Goal: Task Accomplishment & Management: Use online tool/utility

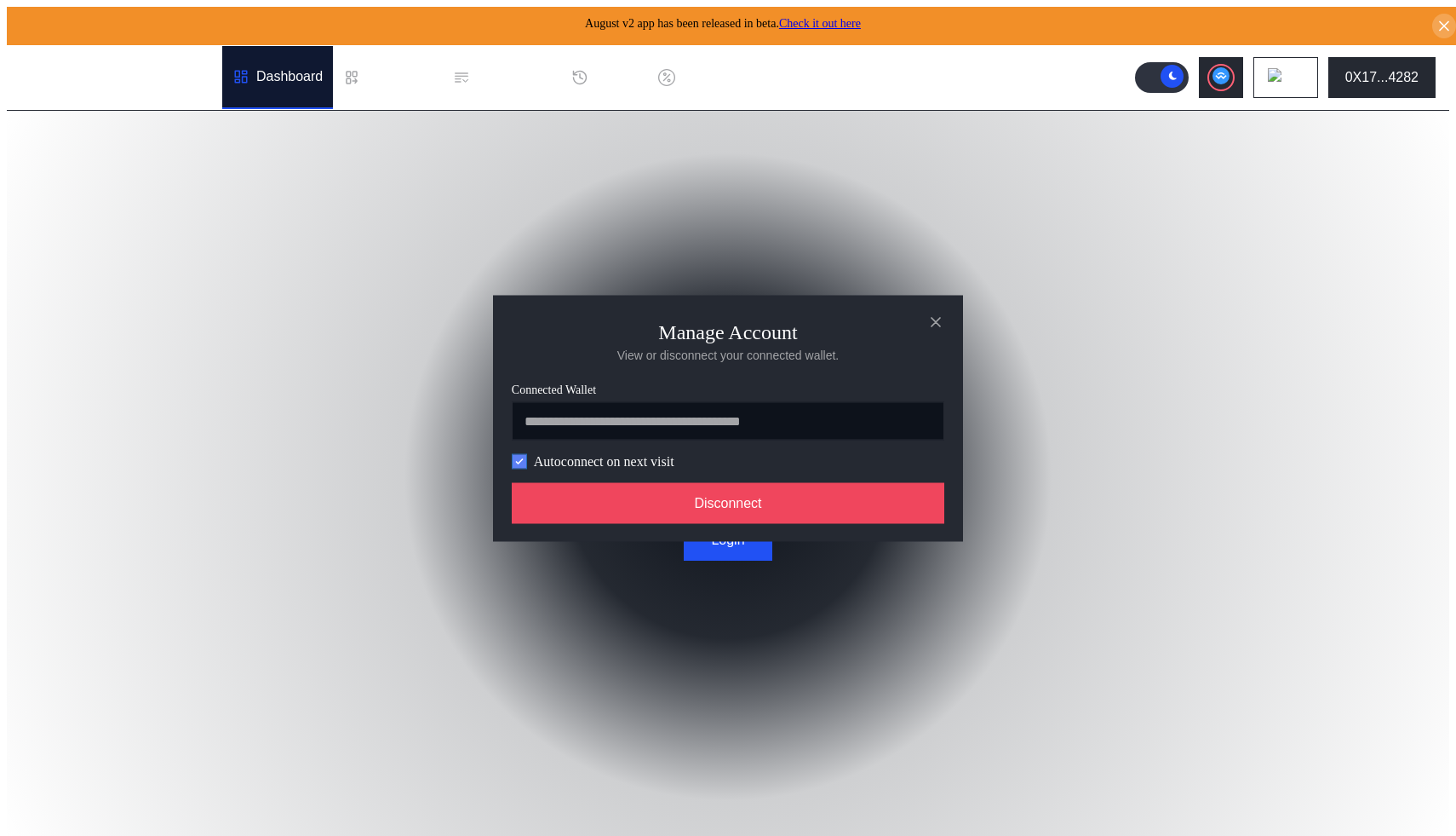
click at [519, 463] on icon "modal" at bounding box center [519, 461] width 10 height 10
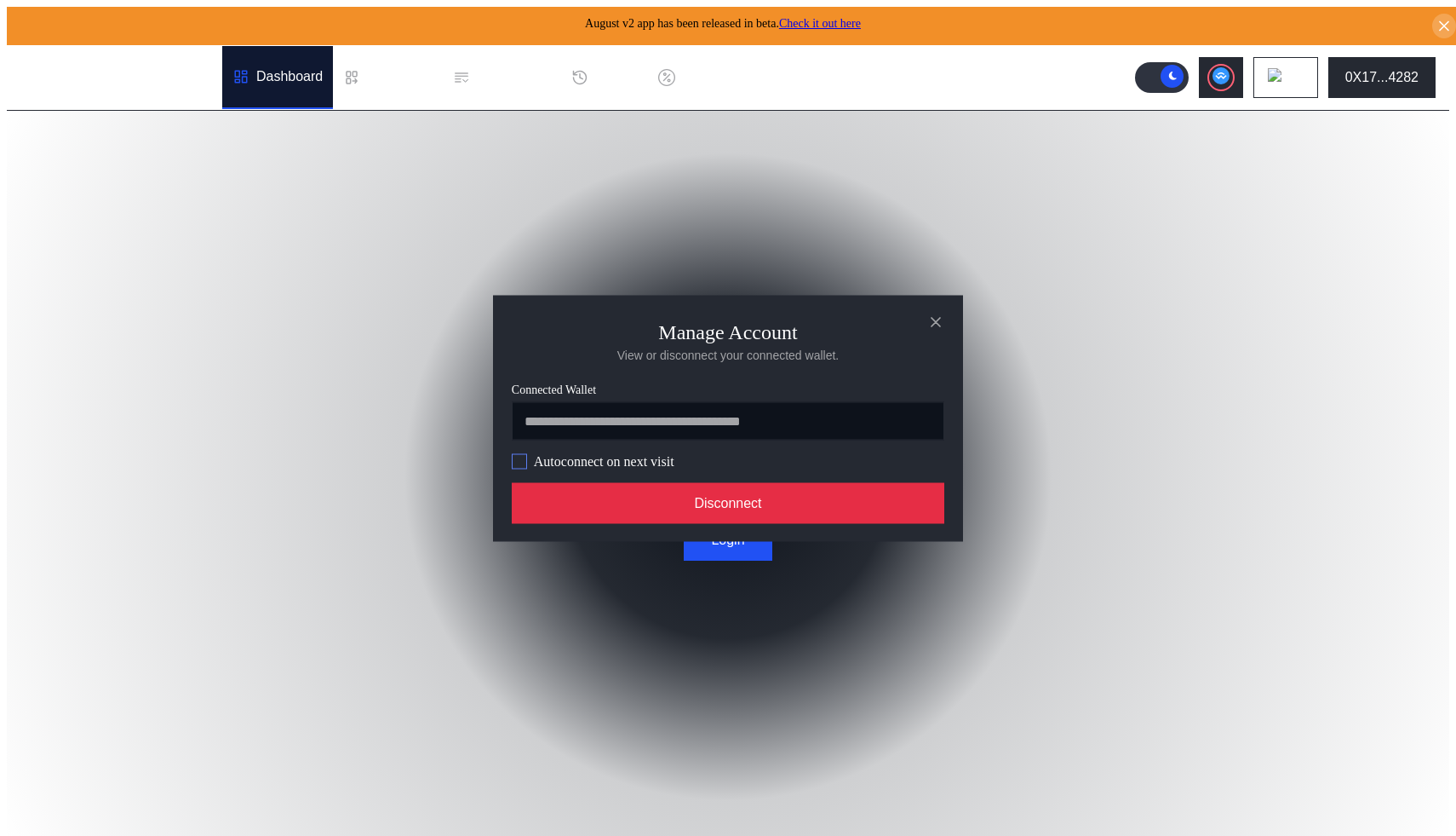
click at [643, 495] on button "Disconnect" at bounding box center [728, 503] width 433 height 41
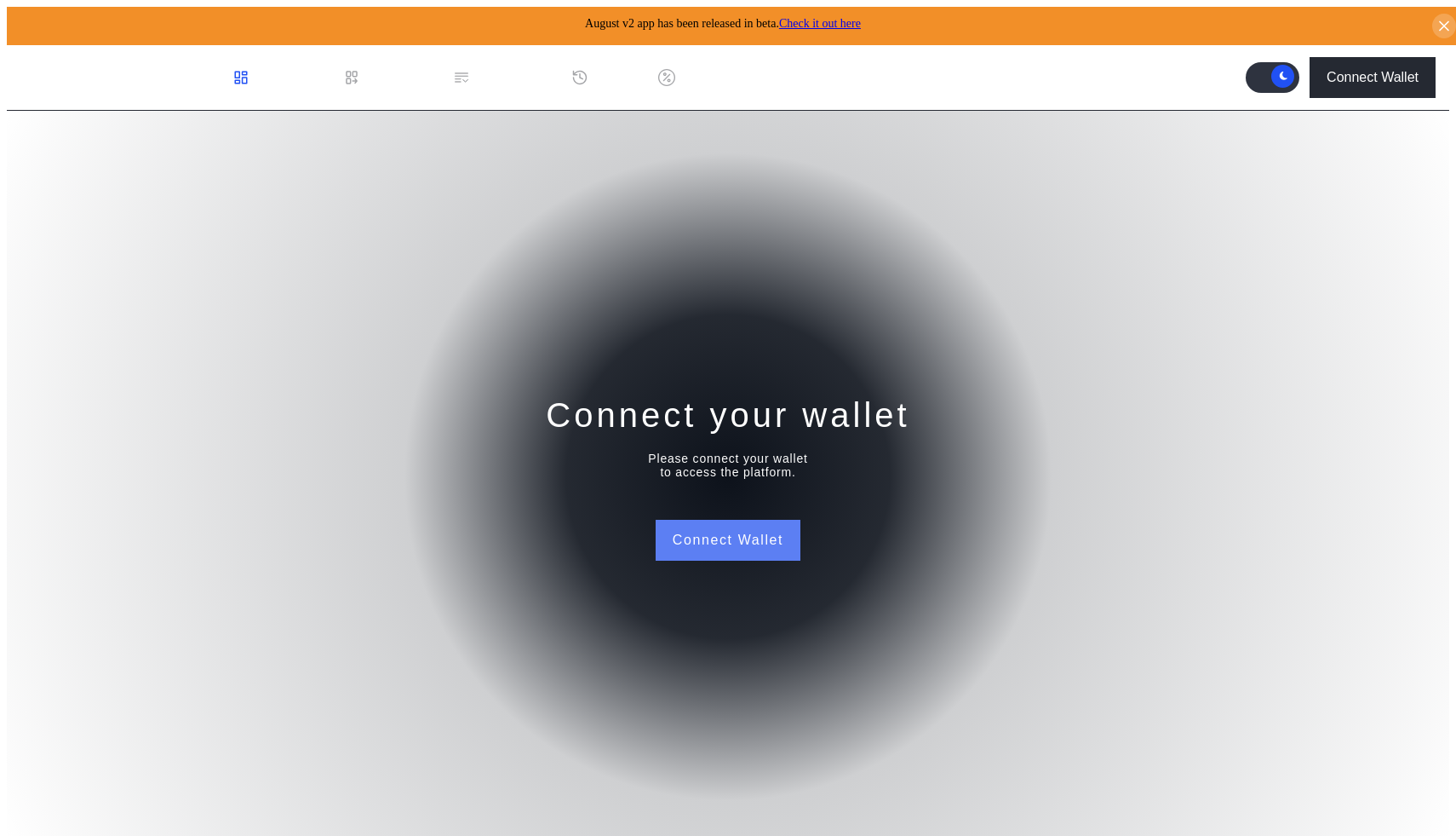
click at [765, 541] on button "Connect Wallet" at bounding box center [728, 540] width 145 height 41
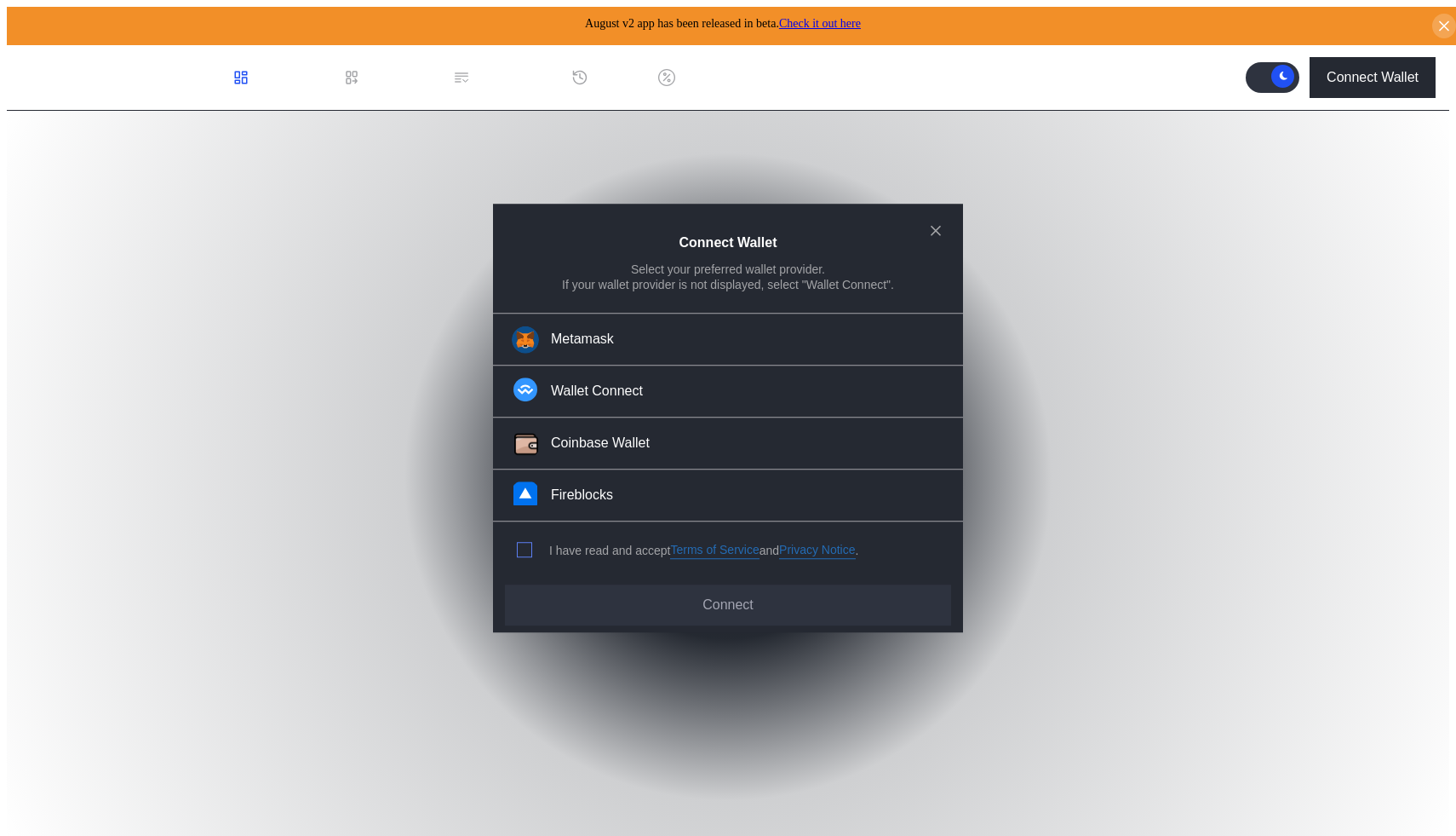
click at [524, 548] on span "modal" at bounding box center [525, 550] width 14 height 14
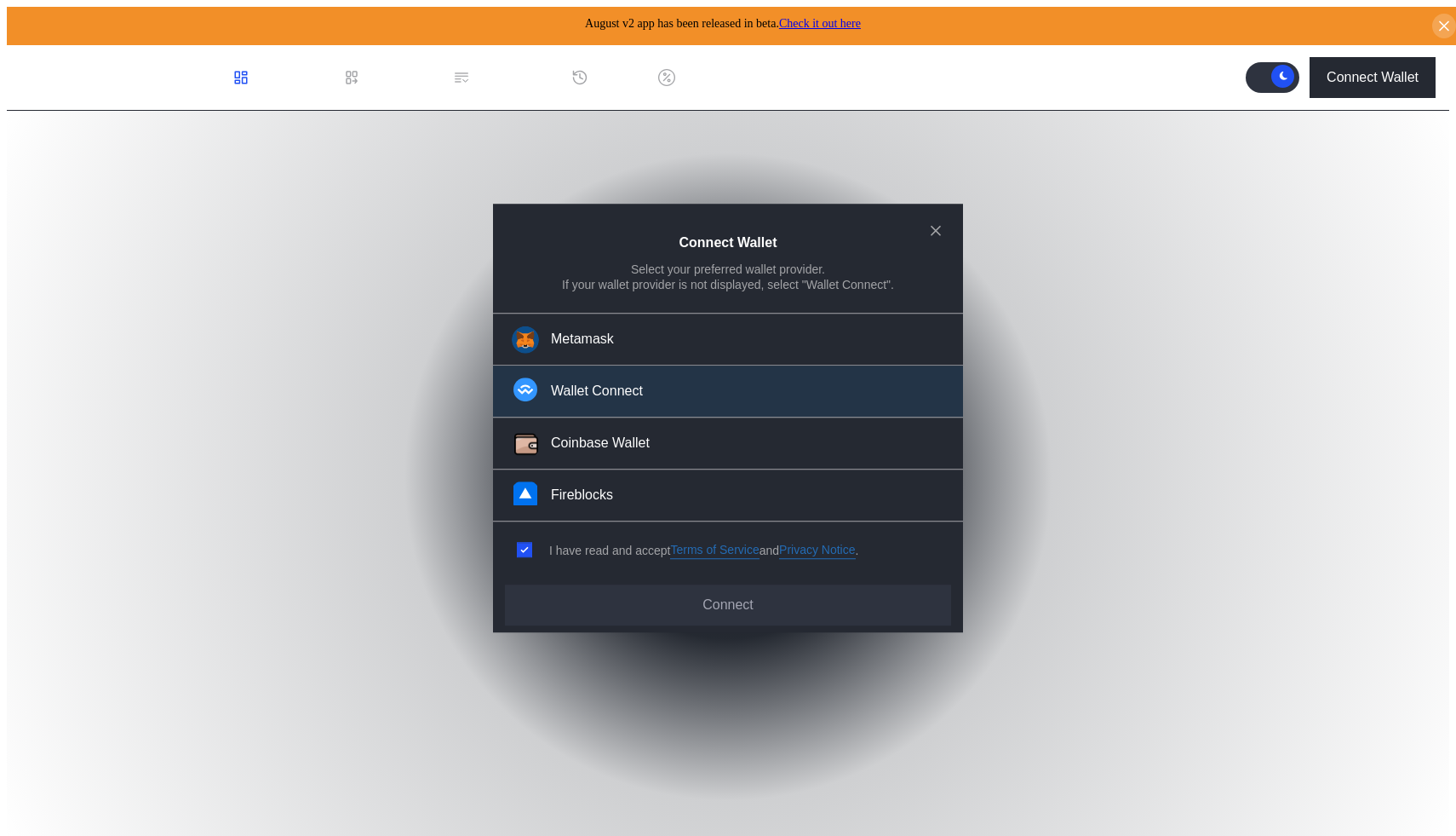
click at [679, 397] on button "Wallet Connect" at bounding box center [728, 392] width 470 height 52
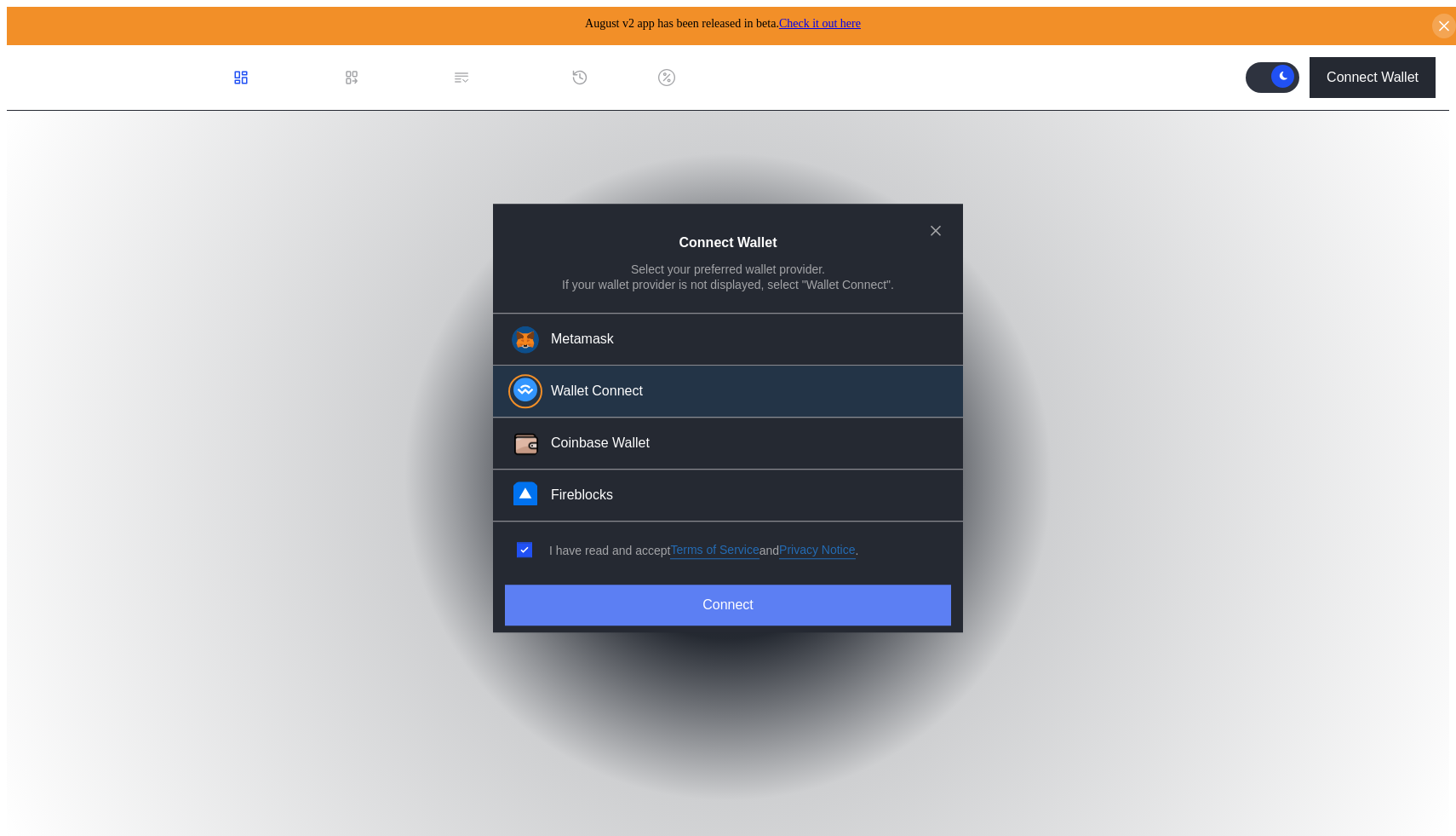
click at [670, 596] on button "Connect" at bounding box center [728, 605] width 447 height 41
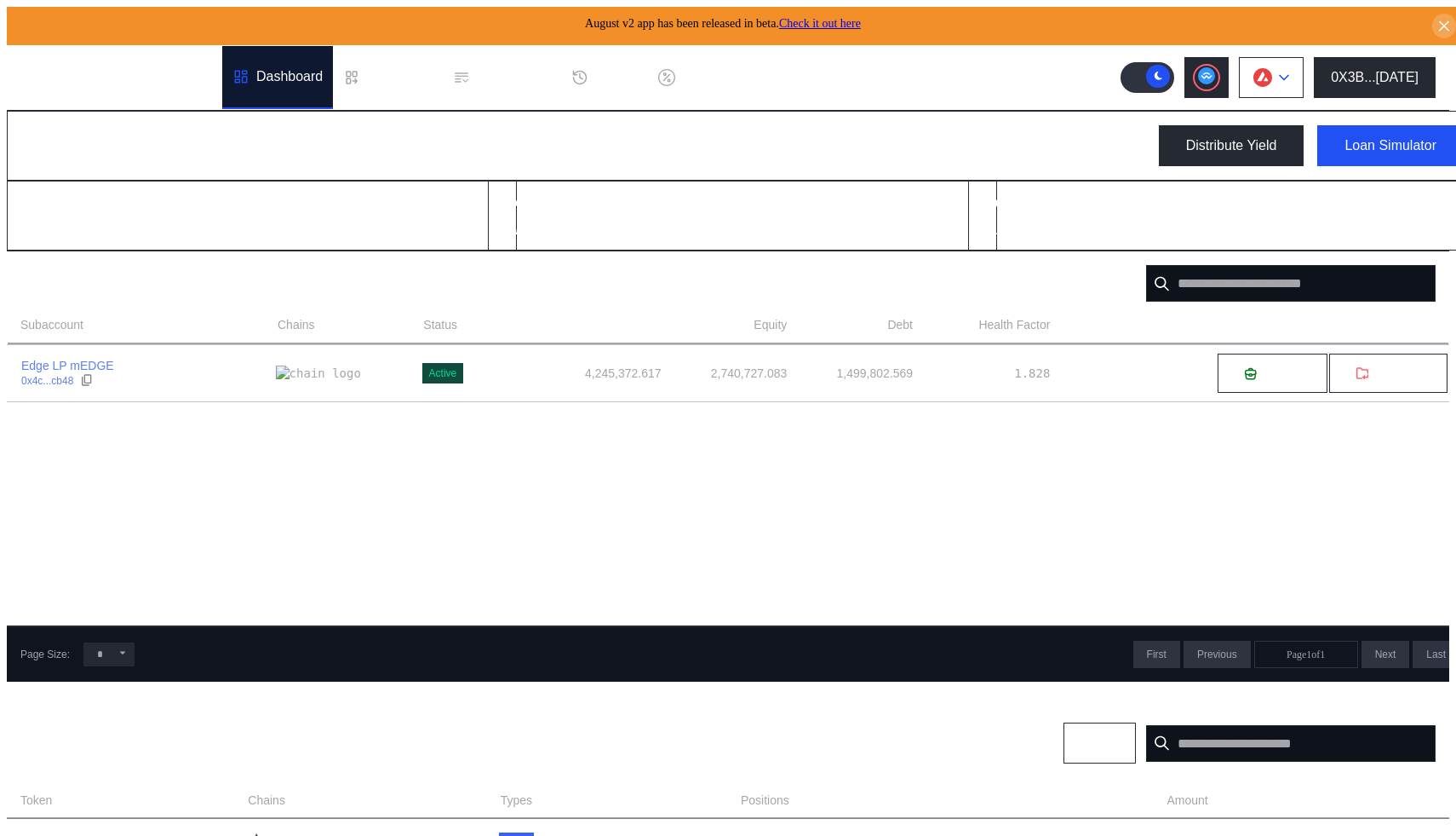
click at [1289, 76] on icon at bounding box center [1284, 78] width 8 height 5
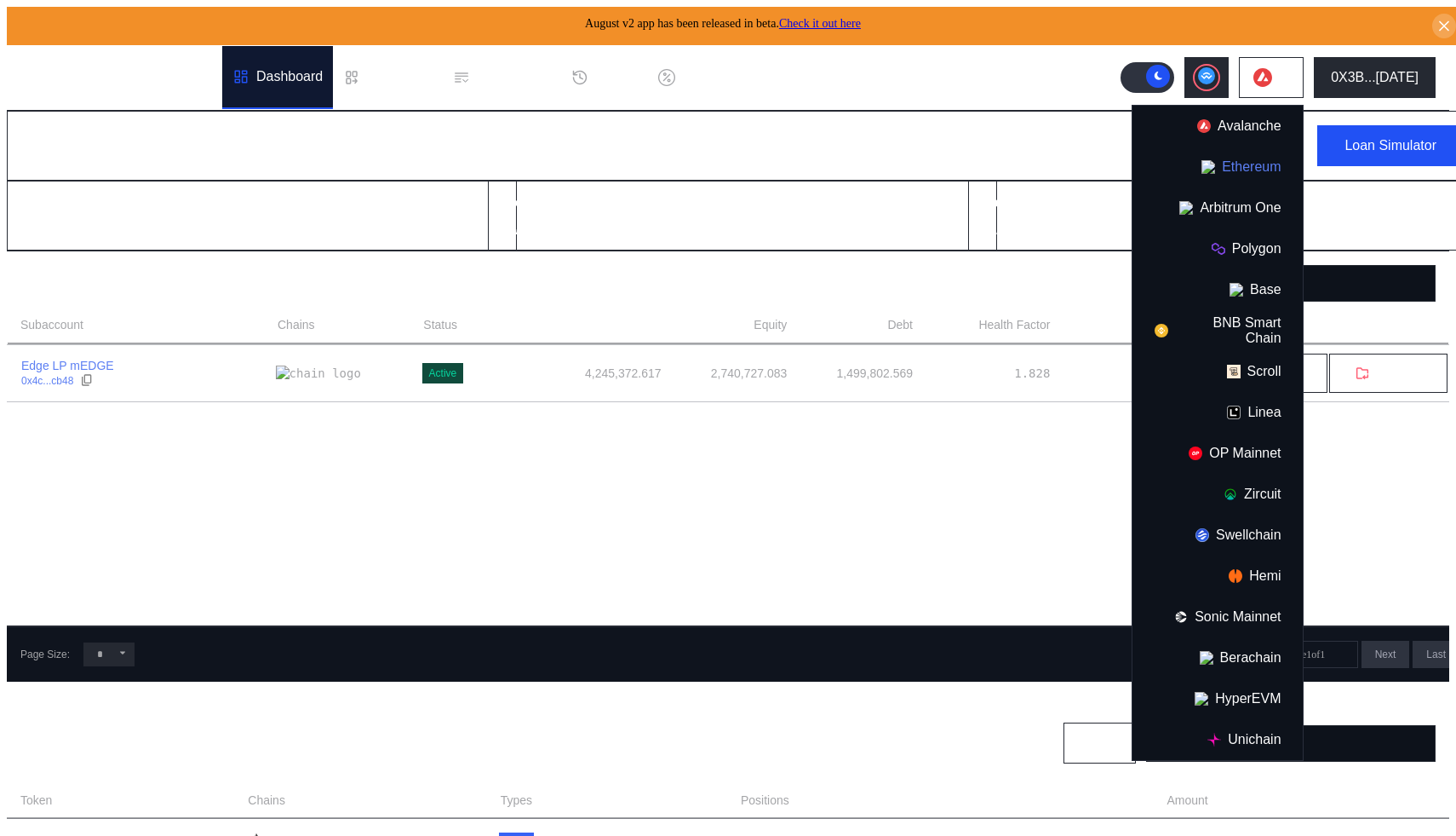
click at [1267, 159] on button "Ethereum" at bounding box center [1217, 167] width 170 height 41
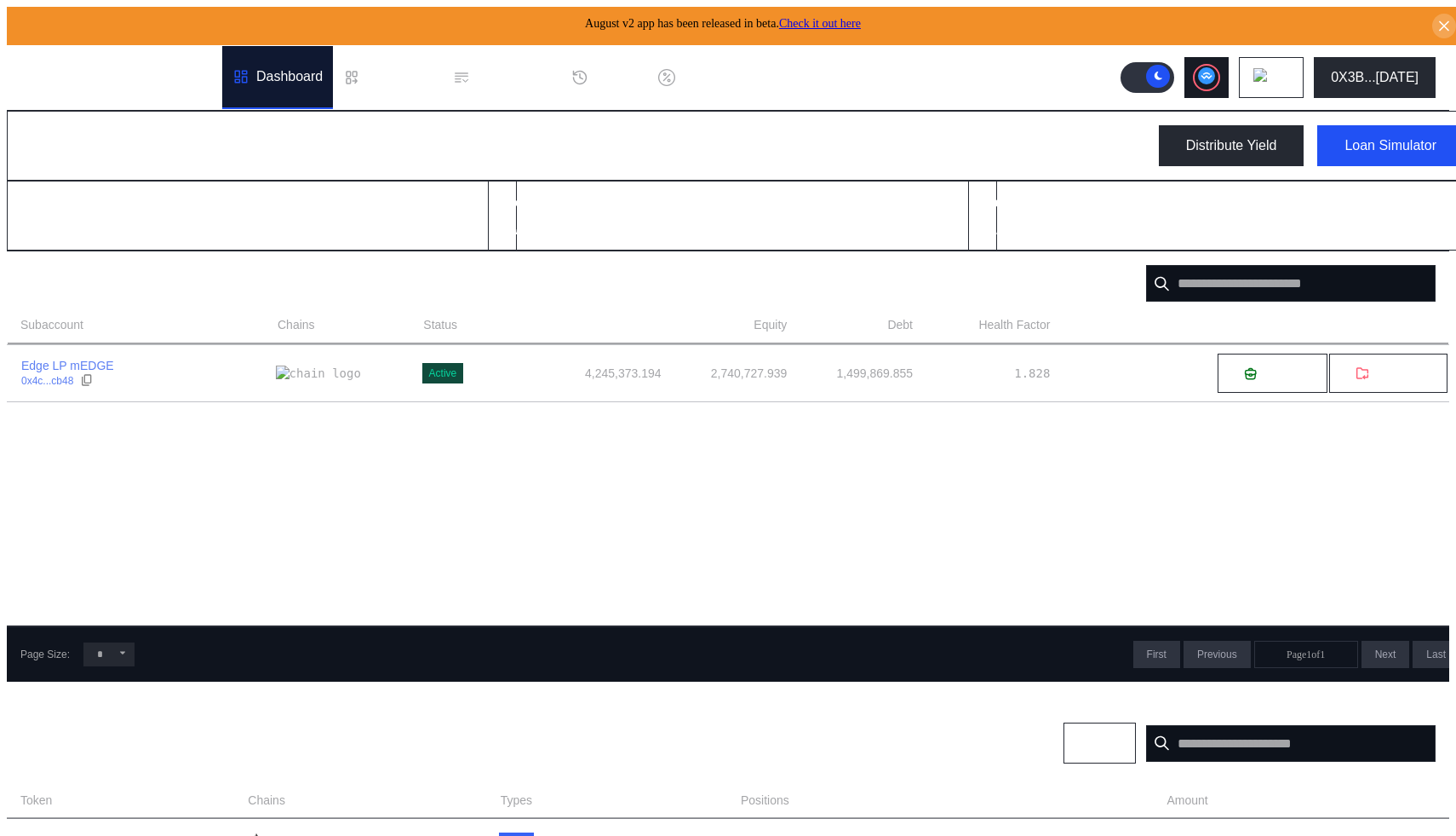
click at [1216, 69] on circle at bounding box center [1207, 75] width 17 height 17
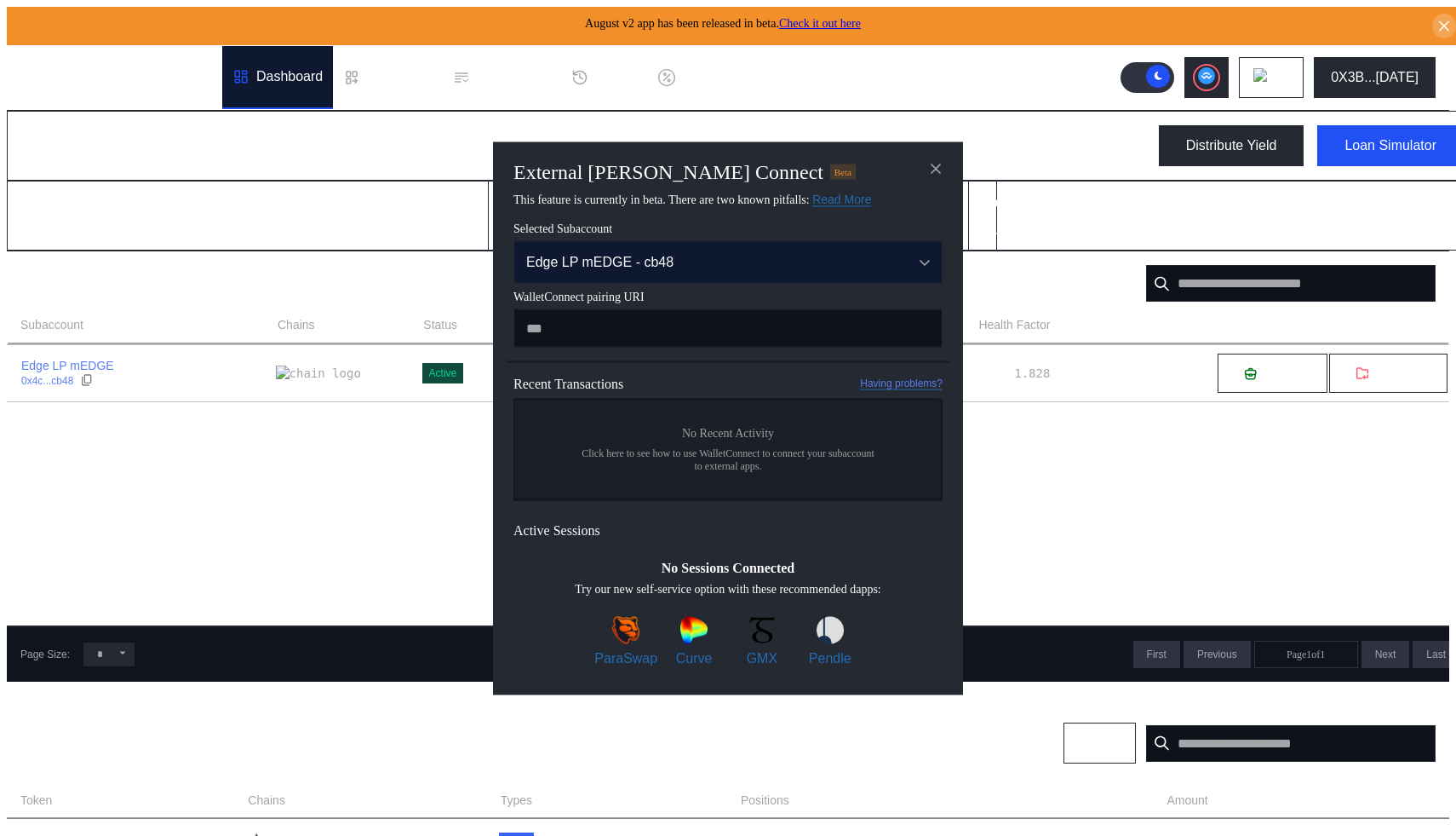
click at [750, 258] on div "Edge LP mEDGE - cb48" at bounding box center [706, 261] width 359 height 16
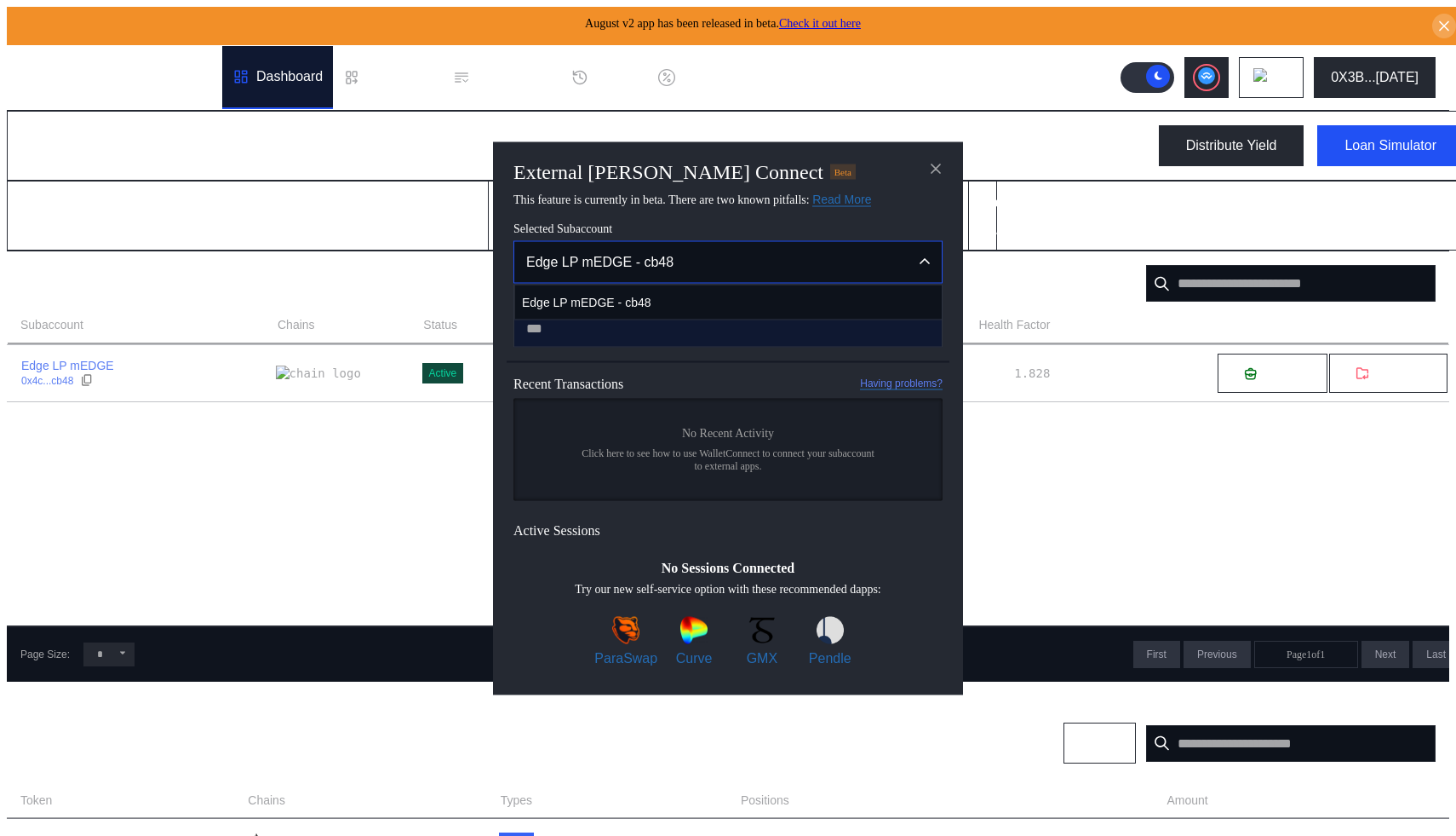
click at [637, 340] on input "modal" at bounding box center [728, 327] width 429 height 38
paste input "**********"
type input "**********"
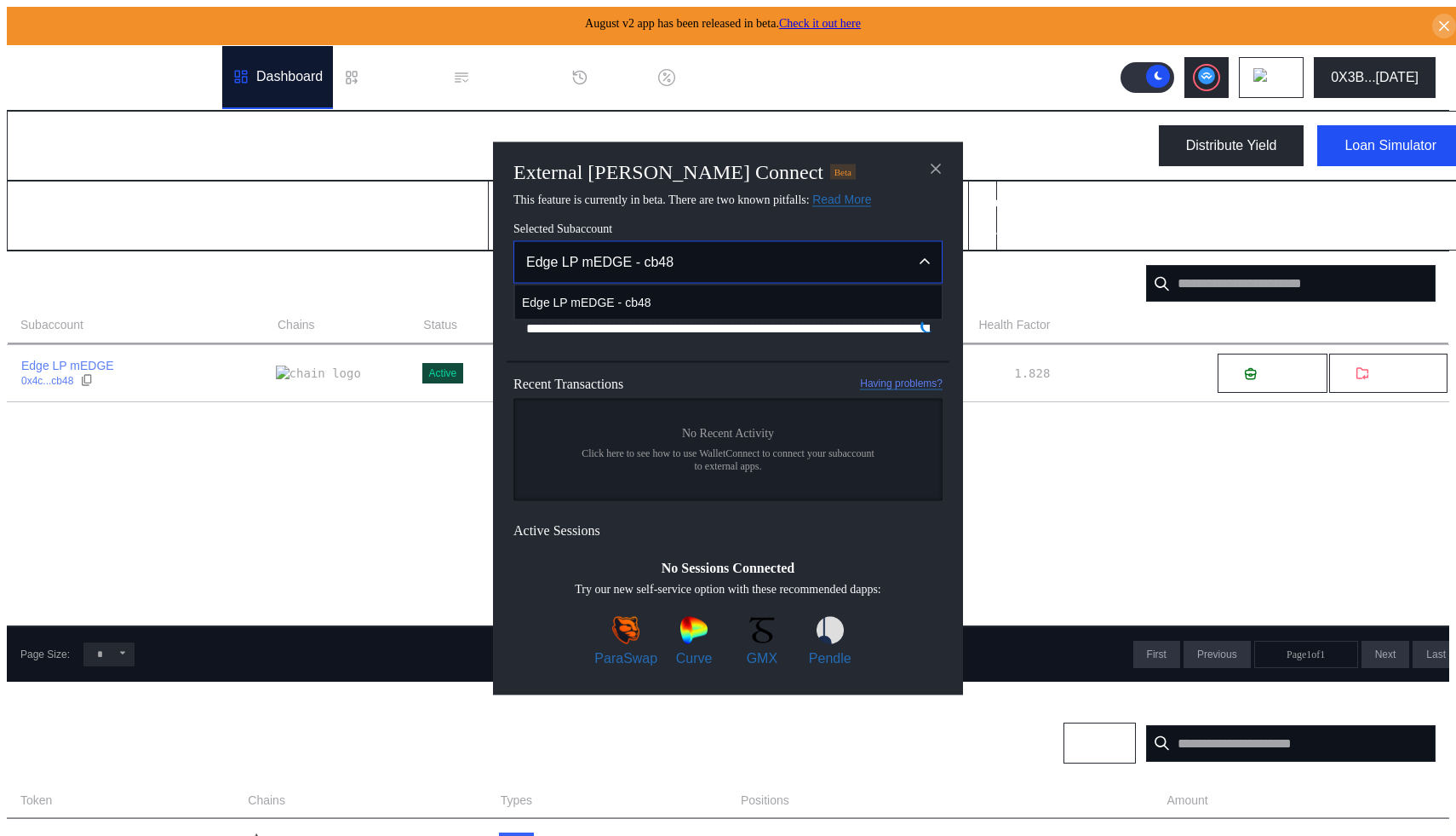
scroll to position [0, 1030]
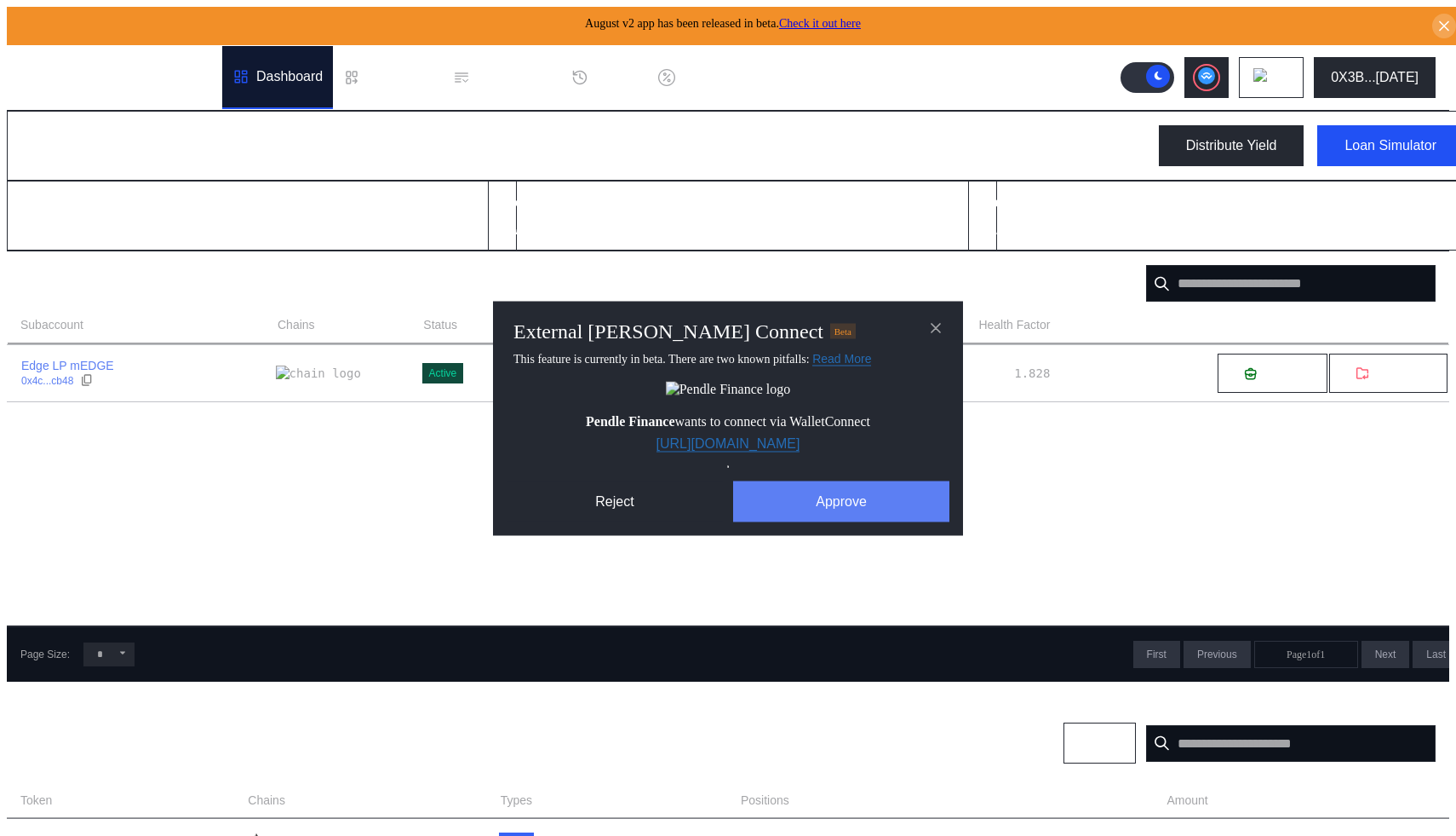
click at [798, 506] on button "Approve" at bounding box center [841, 501] width 216 height 41
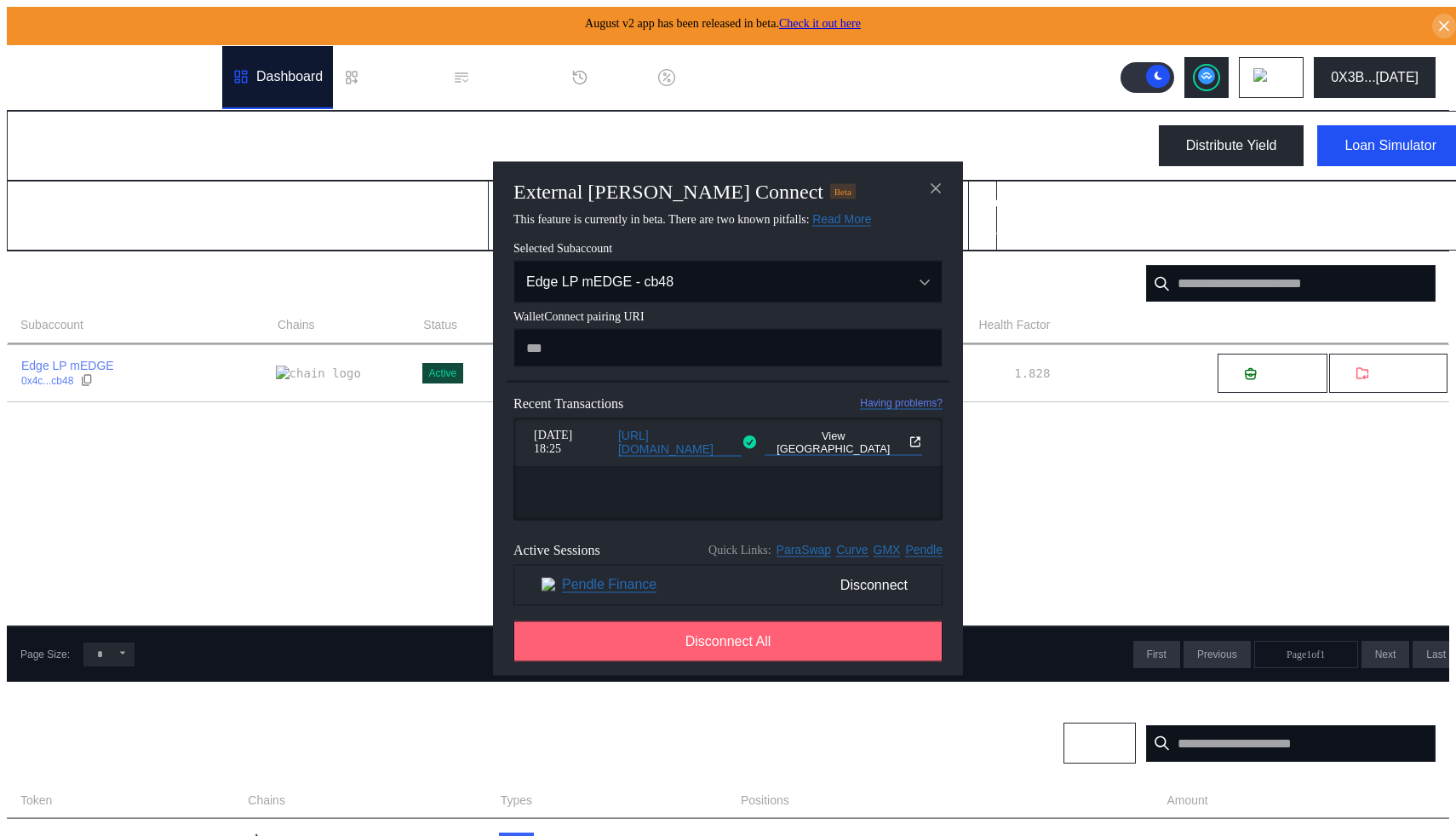
click at [707, 660] on button "Disconnect All" at bounding box center [728, 641] width 429 height 41
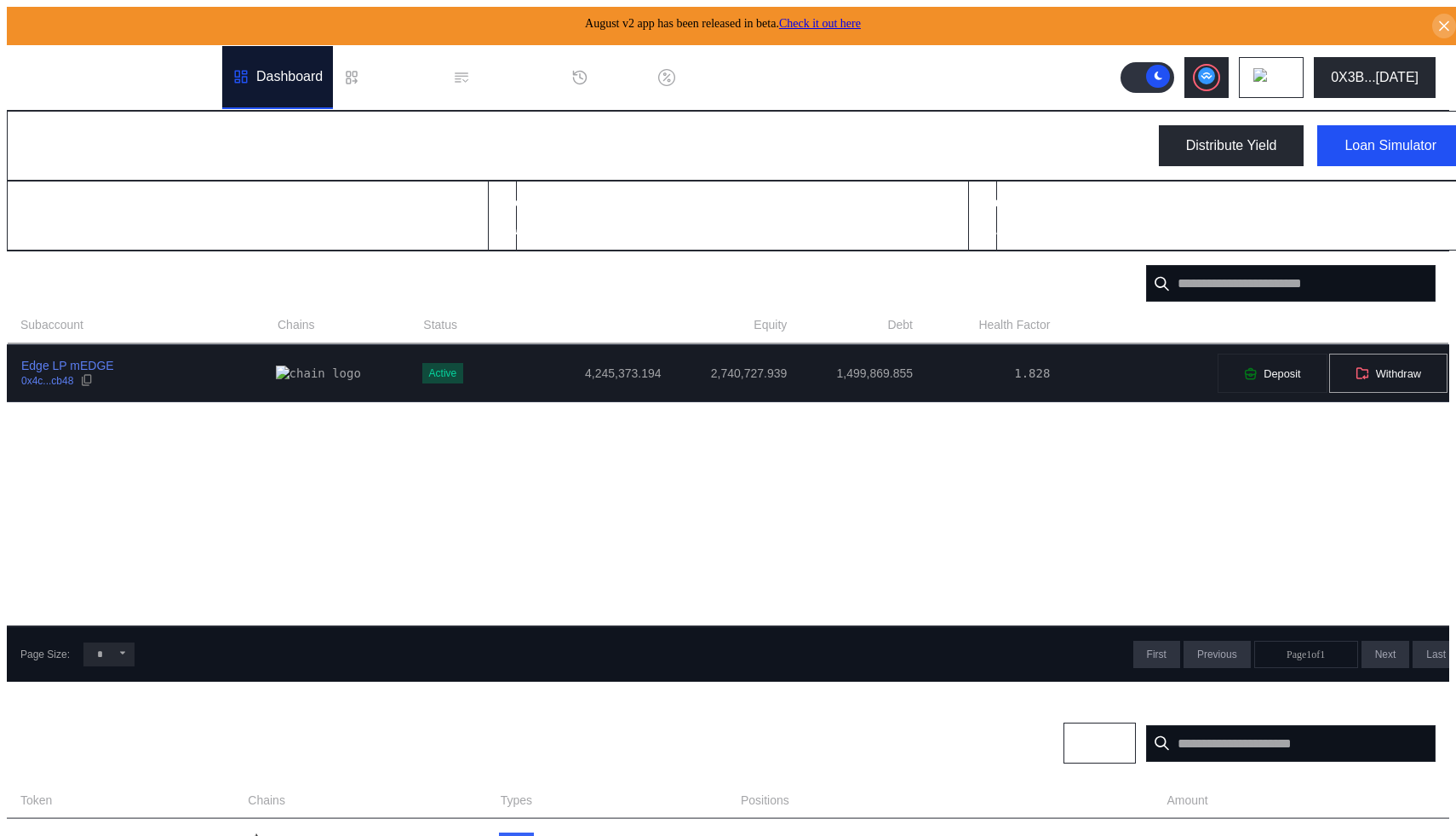
click at [1377, 372] on span "Withdraw" at bounding box center [1398, 373] width 46 height 13
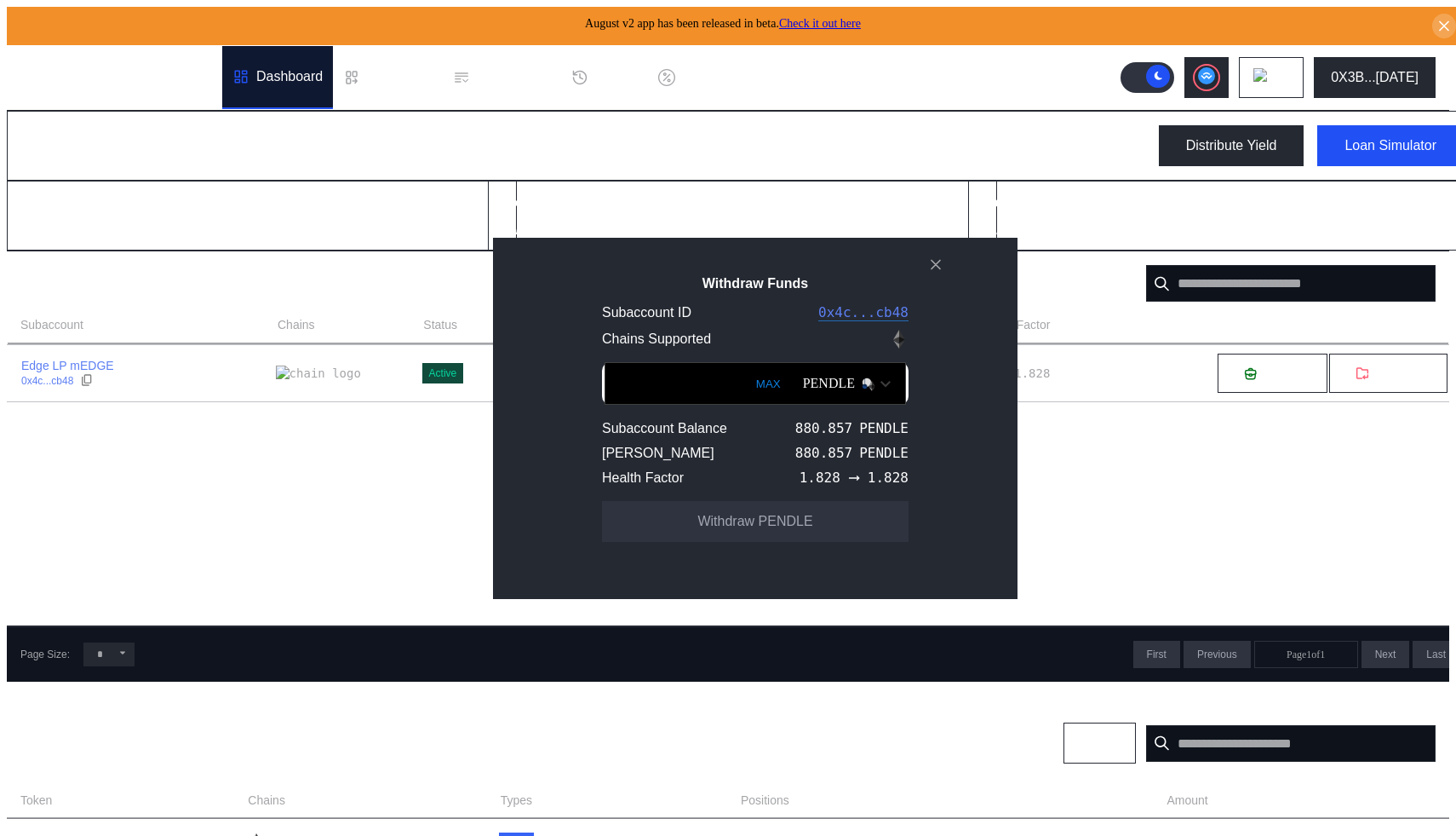
click at [636, 383] on input "Withdraw Funds" at bounding box center [755, 384] width 302 height 43
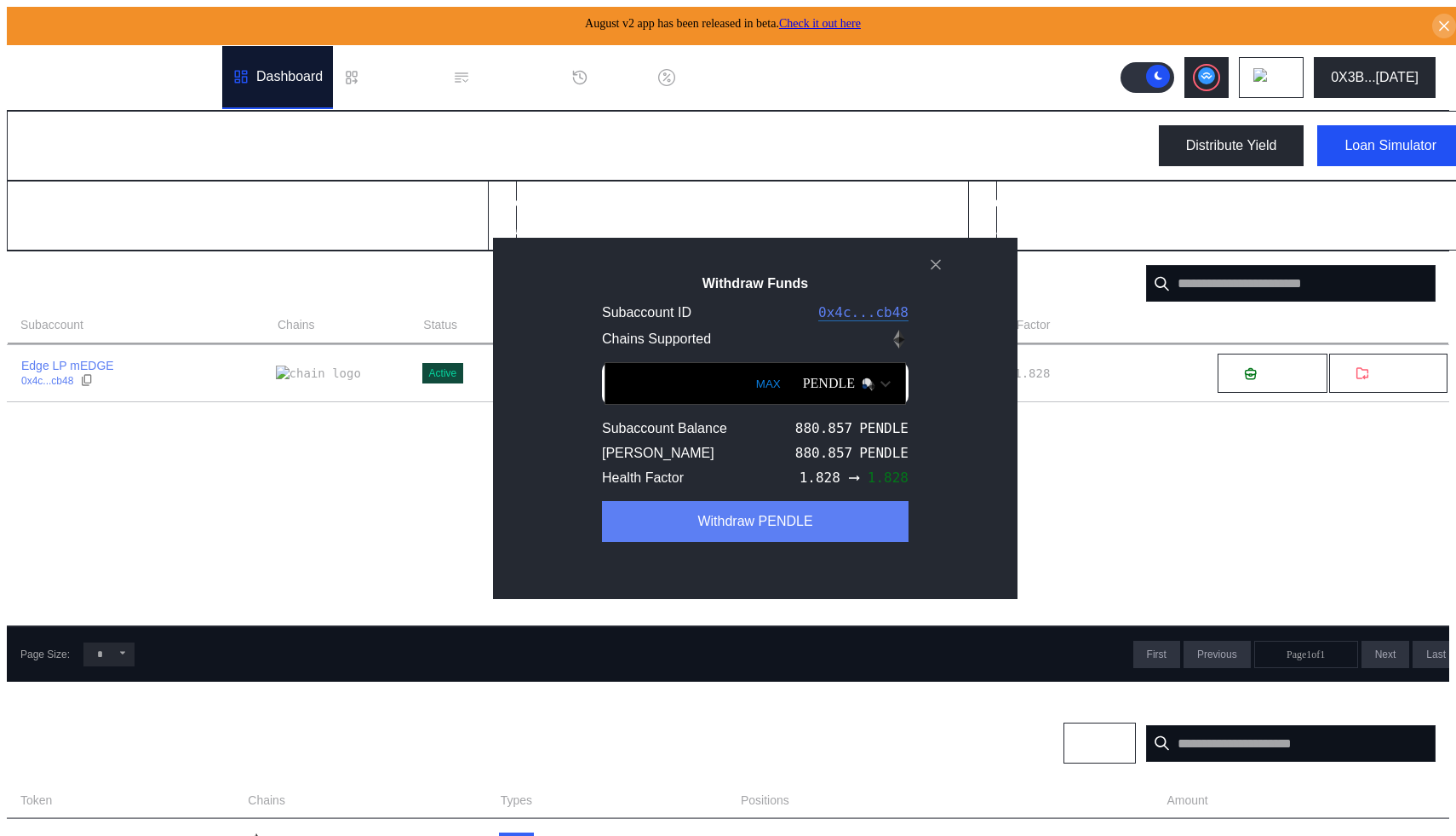
type input "*****"
click at [746, 542] on button "Withdraw PENDLE" at bounding box center [755, 521] width 306 height 41
